Goal: Transaction & Acquisition: Download file/media

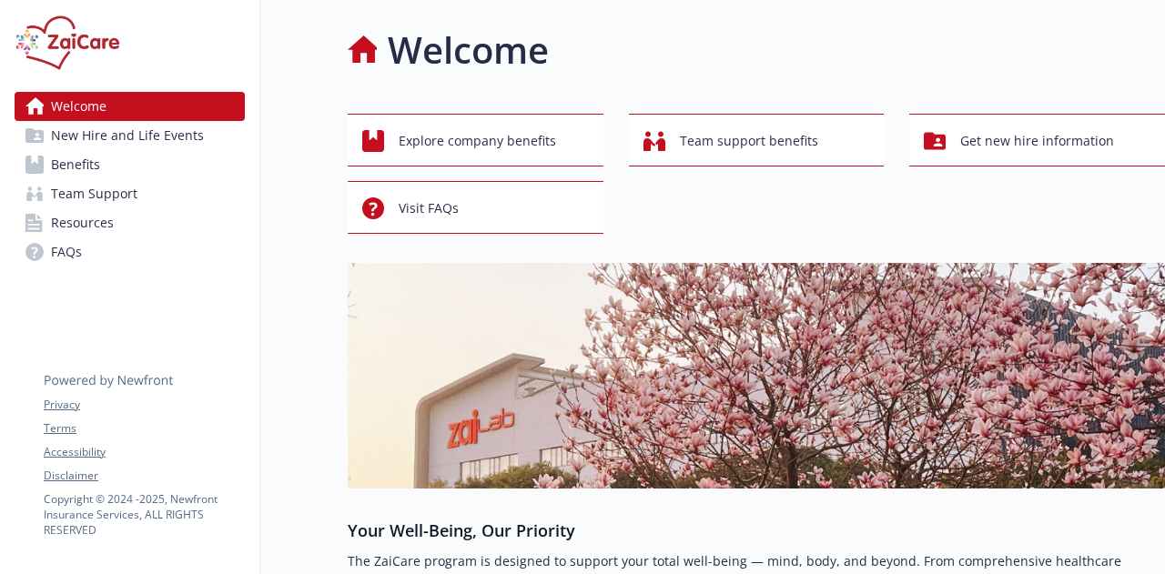
click at [96, 161] on span "Benefits" at bounding box center [75, 164] width 49 height 29
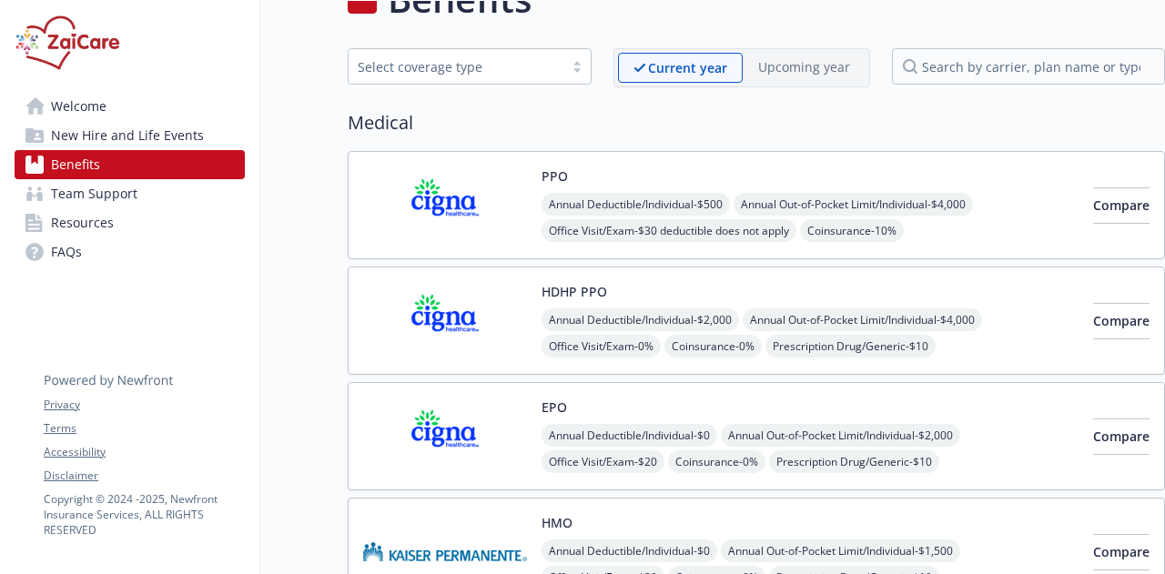
click at [490, 350] on img at bounding box center [445, 320] width 164 height 77
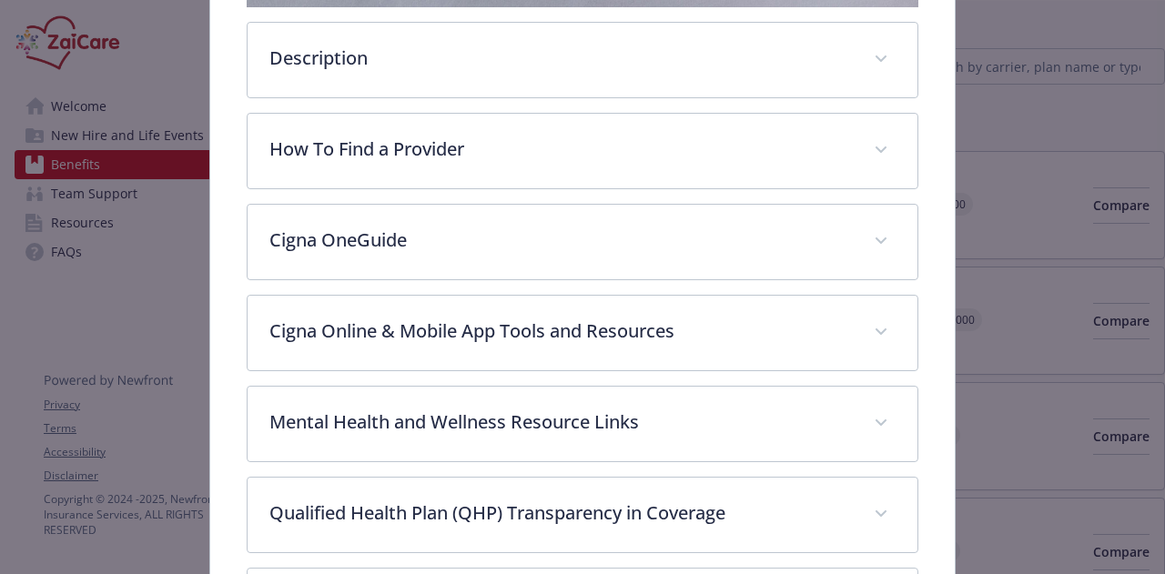
scroll to position [509, 0]
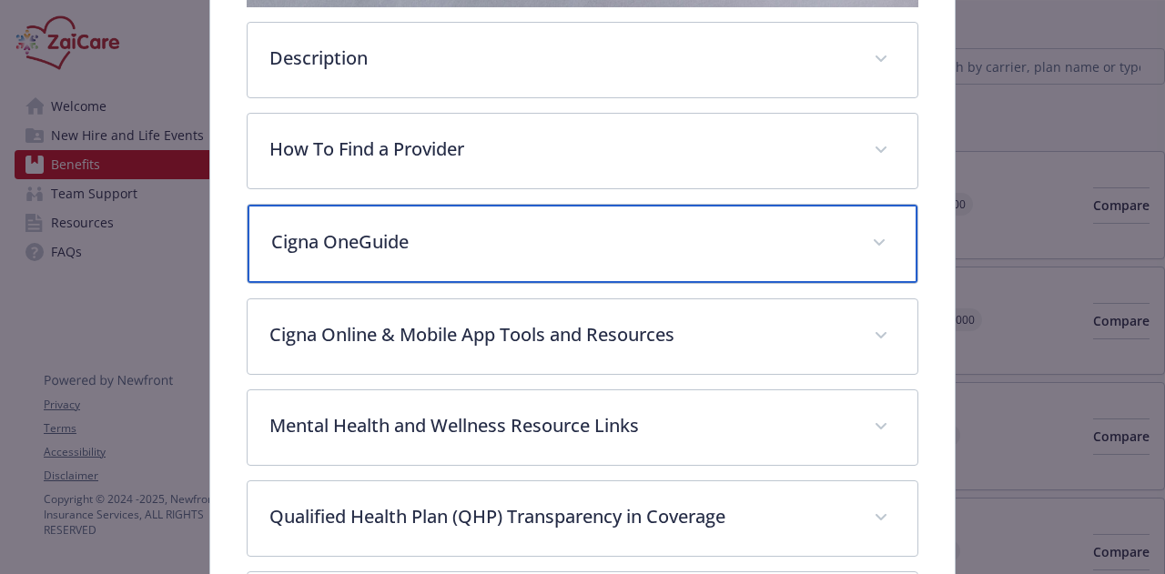
click at [874, 243] on span "details for plan Medical - HDHP PPO - HDHP PPO" at bounding box center [879, 242] width 29 height 29
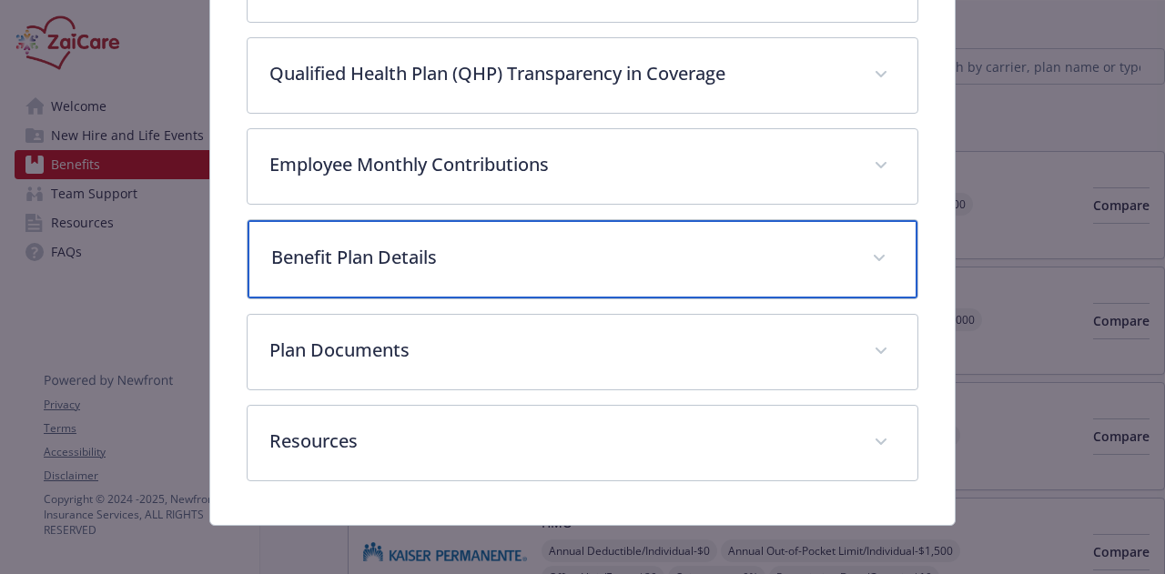
scroll to position [1309, 0]
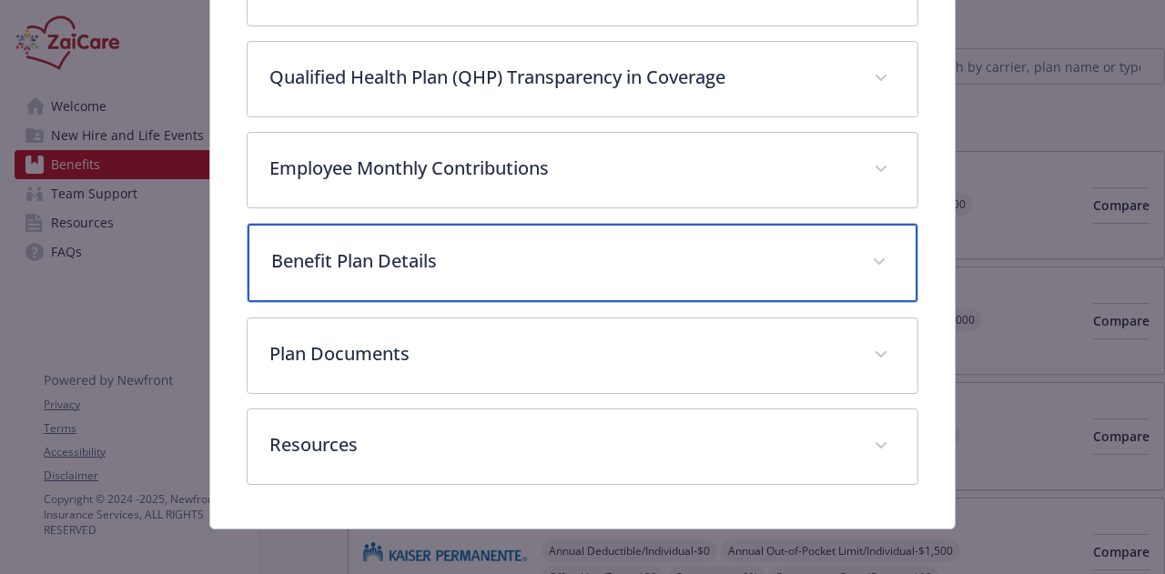
click at [875, 250] on span "details for plan Medical - HDHP PPO - HDHP PPO" at bounding box center [879, 262] width 29 height 29
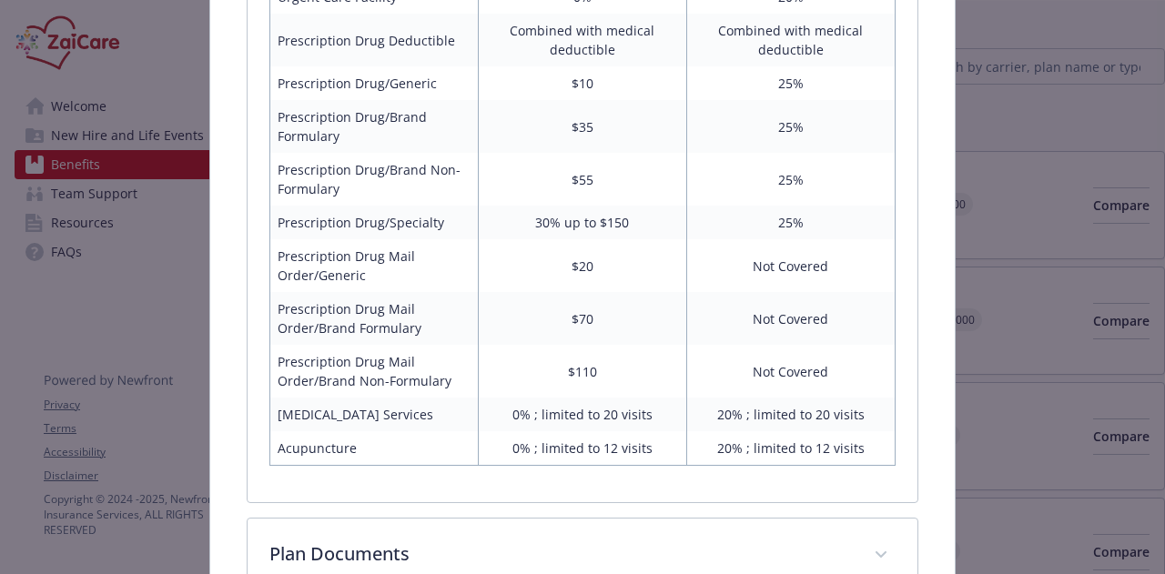
scroll to position [2383, 0]
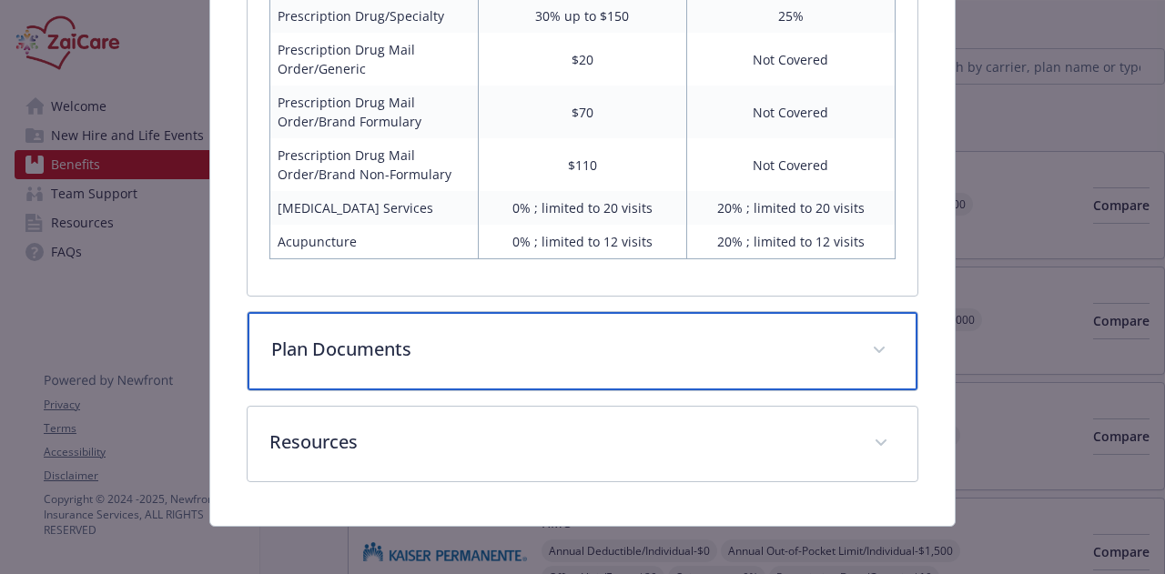
click at [881, 339] on span "details for plan Medical - HDHP PPO - HDHP PPO" at bounding box center [879, 350] width 29 height 29
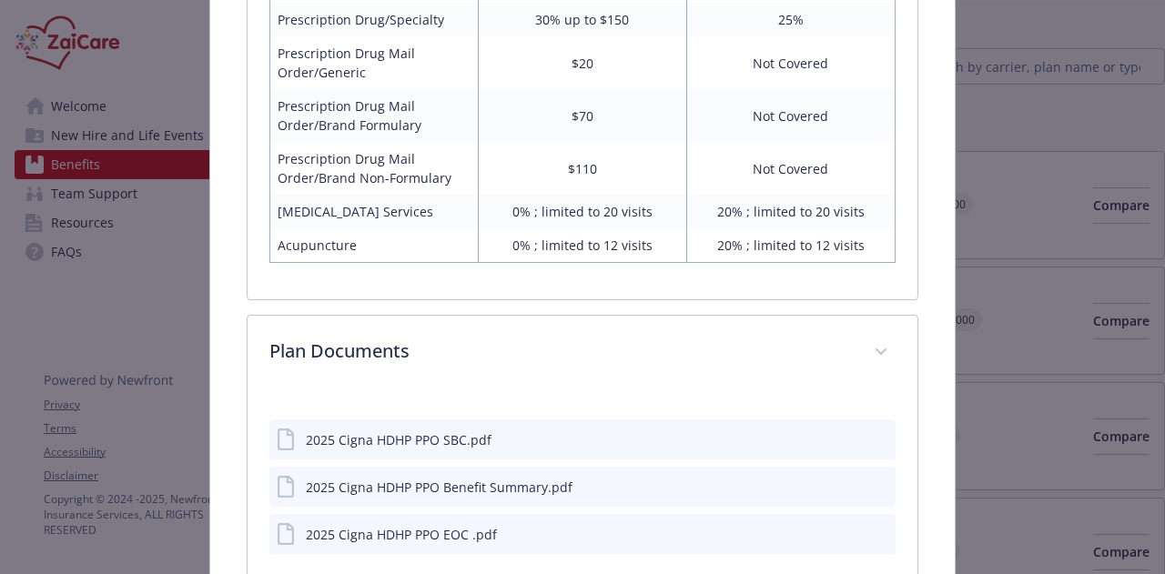
click at [845, 434] on button "download file" at bounding box center [848, 439] width 18 height 18
click at [841, 481] on icon "download file" at bounding box center [848, 486] width 15 height 15
click at [843, 530] on button "details for plan Medical - HDHP PPO - HDHP PPO" at bounding box center [850, 534] width 15 height 19
click at [843, 531] on button "details for plan Medical - HDHP PPO - HDHP PPO" at bounding box center [850, 534] width 15 height 19
click at [841, 526] on icon "download file" at bounding box center [848, 533] width 15 height 15
